Goal: Transaction & Acquisition: Purchase product/service

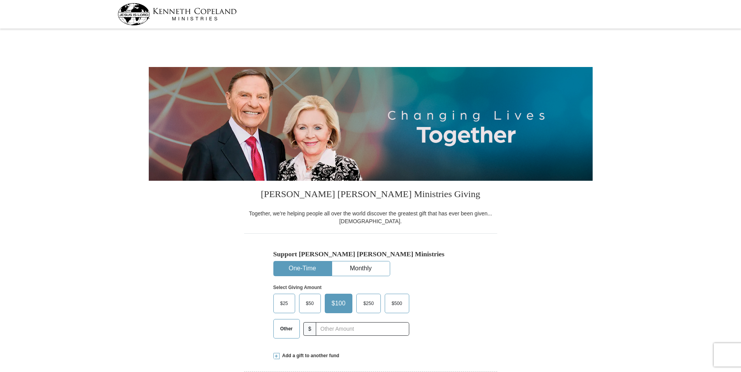
select select "GA"
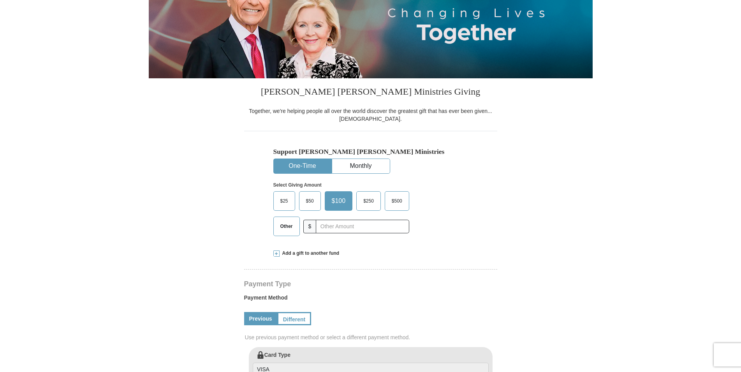
scroll to position [102, 0]
click at [330, 227] on input "text" at bounding box center [362, 227] width 86 height 14
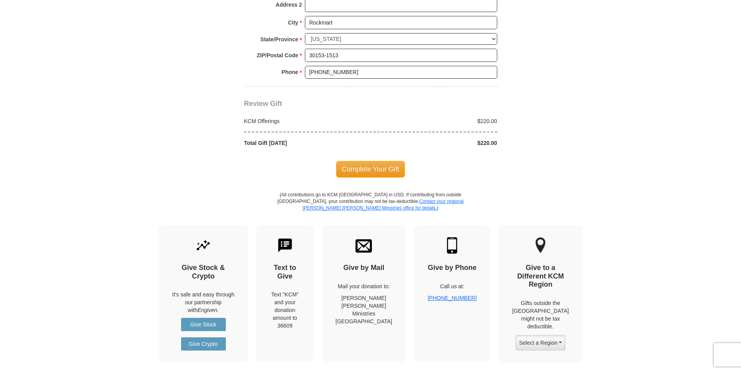
scroll to position [649, 0]
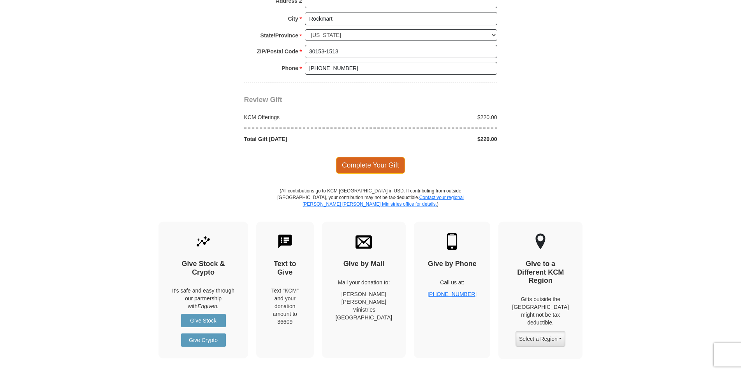
type input "220"
click at [367, 165] on span "Complete Your Gift" at bounding box center [370, 165] width 69 height 16
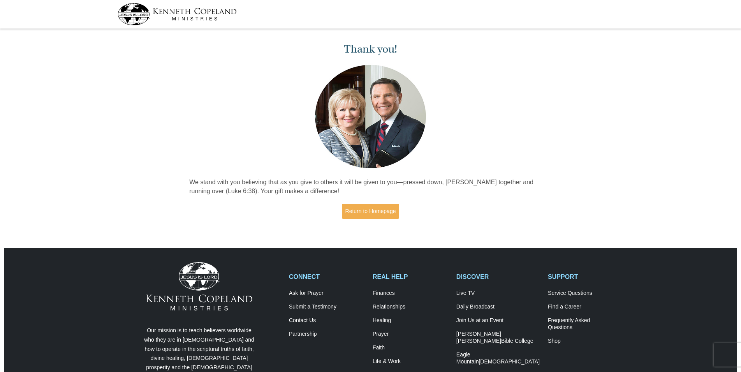
click at [138, 15] on img at bounding box center [177, 14] width 119 height 22
click at [132, 14] on img at bounding box center [177, 14] width 119 height 22
click at [370, 212] on link "Return to Homepage" at bounding box center [371, 211] width 58 height 15
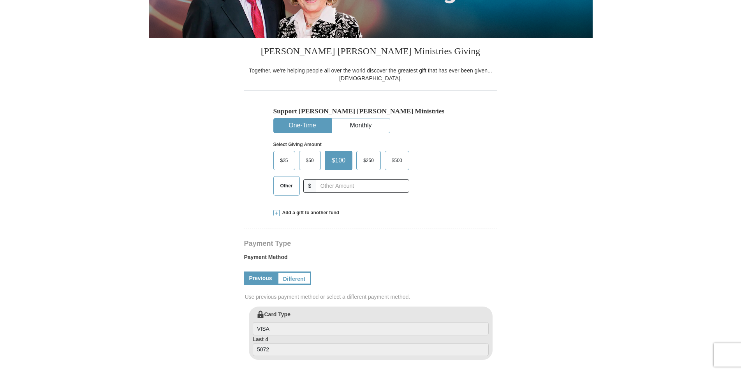
select select "GA"
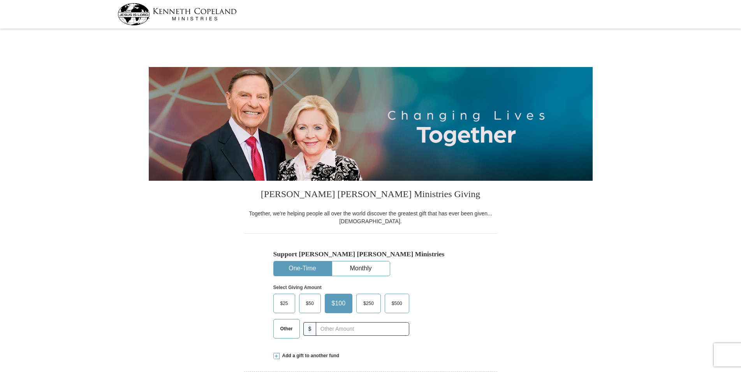
click at [164, 16] on img at bounding box center [177, 14] width 119 height 22
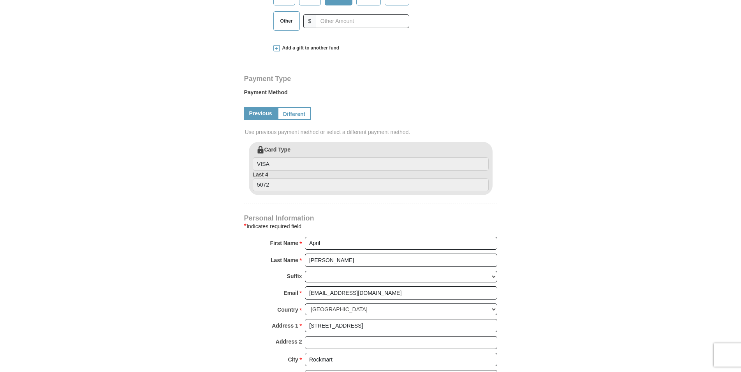
select select "GA"
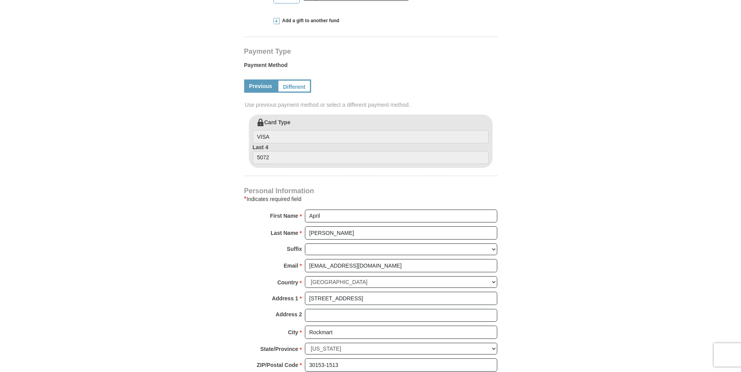
scroll to position [335, 0]
click at [297, 81] on link "Different" at bounding box center [293, 85] width 33 height 13
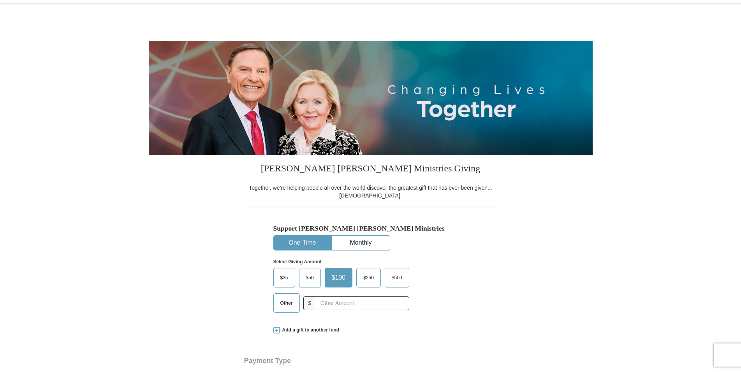
scroll to position [0, 0]
